Goal: Task Accomplishment & Management: Use online tool/utility

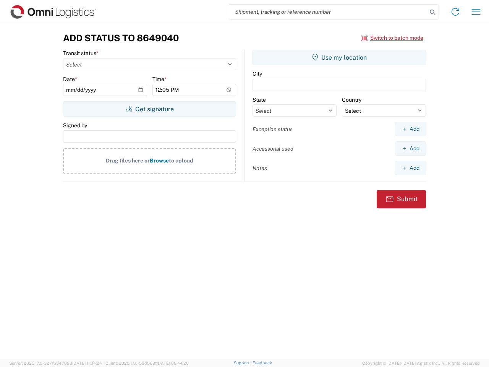
click at [328, 12] on input "search" at bounding box center [328, 12] width 198 height 15
click at [433, 12] on icon at bounding box center [432, 12] width 11 height 11
click at [455, 12] on icon at bounding box center [455, 12] width 12 height 12
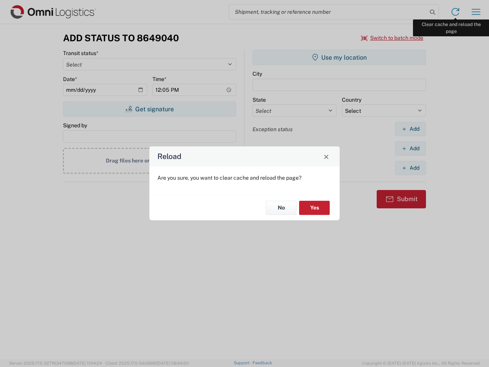
click at [476, 12] on div "Reload Are you sure, you want to clear cache and reload the page? No Yes" at bounding box center [244, 183] width 489 height 367
click at [392, 38] on div "Reload Are you sure, you want to clear cache and reload the page? No Yes" at bounding box center [244, 183] width 489 height 367
click at [149, 109] on div "Reload Are you sure, you want to clear cache and reload the page? No Yes" at bounding box center [244, 183] width 489 height 367
click at [339, 57] on div "Reload Are you sure, you want to clear cache and reload the page? No Yes" at bounding box center [244, 183] width 489 height 367
click at [410, 129] on div "Reload Are you sure, you want to clear cache and reload the page? No Yes" at bounding box center [244, 183] width 489 height 367
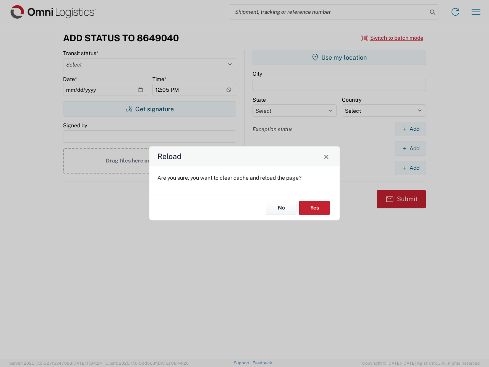
click at [410, 148] on div "Reload Are you sure, you want to clear cache and reload the page? No Yes" at bounding box center [244, 183] width 489 height 367
click at [410, 168] on div "Reload Are you sure, you want to clear cache and reload the page? No Yes" at bounding box center [244, 183] width 489 height 367
